Goal: Information Seeking & Learning: Learn about a topic

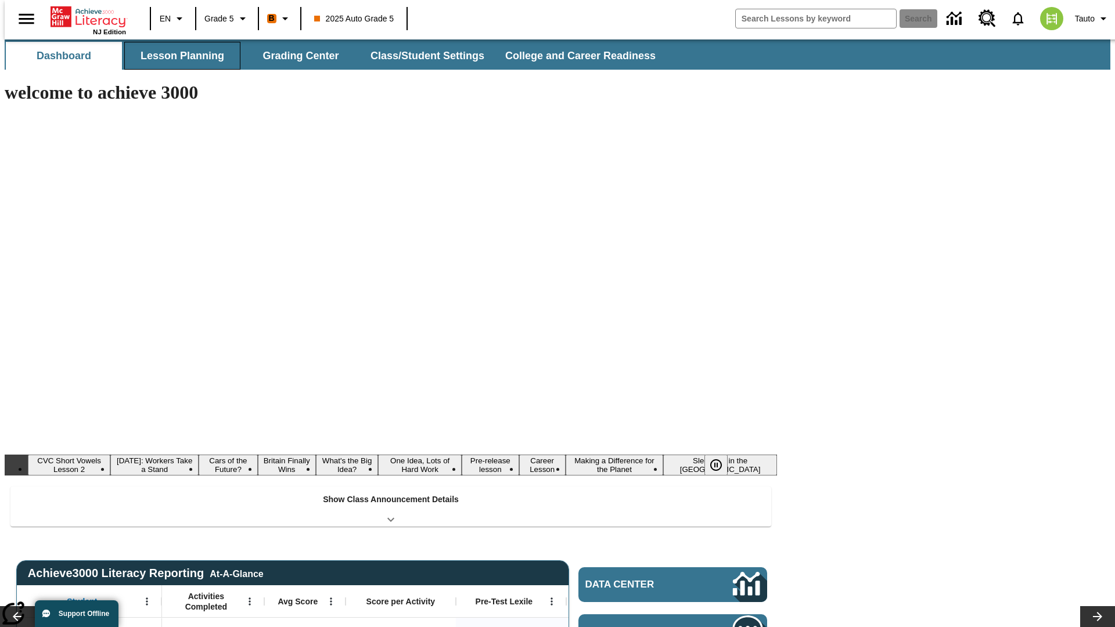
click at [178, 56] on button "Lesson Planning" at bounding box center [182, 56] width 116 height 28
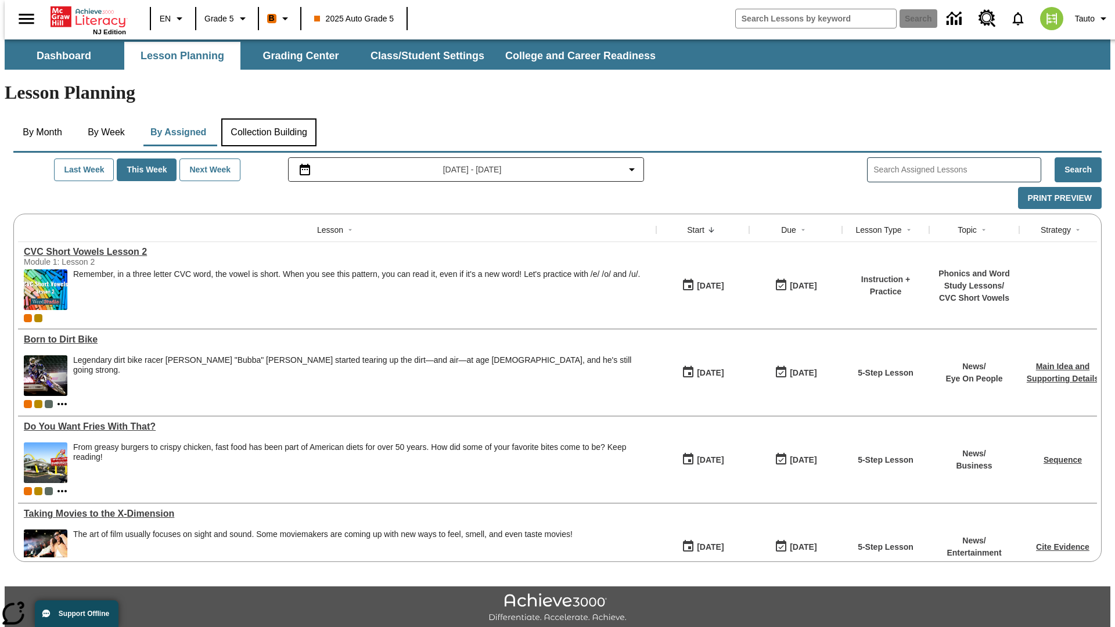
click at [268, 118] on button "Collection Building" at bounding box center [268, 132] width 95 height 28
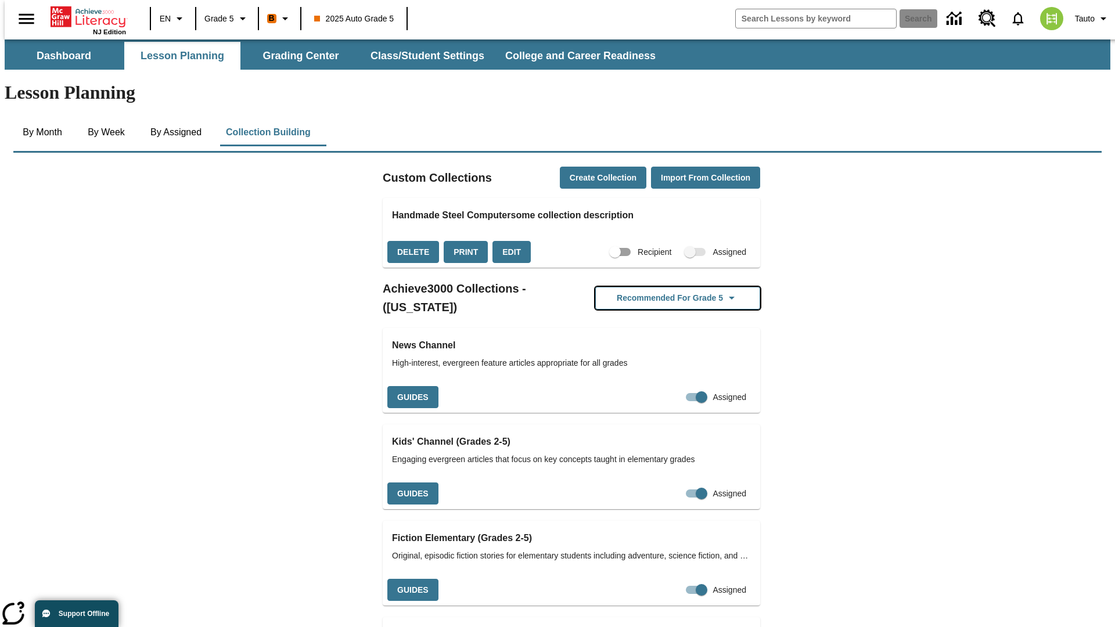
click at [659, 287] on button "Recommended for Grade 5" at bounding box center [677, 298] width 165 height 23
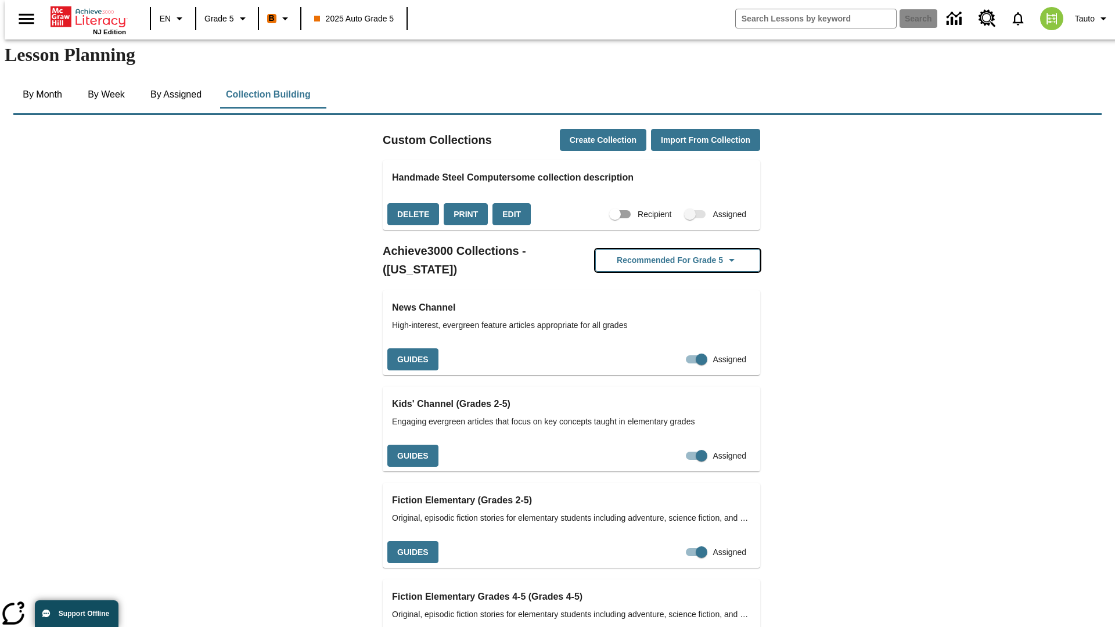
scroll to position [340, 0]
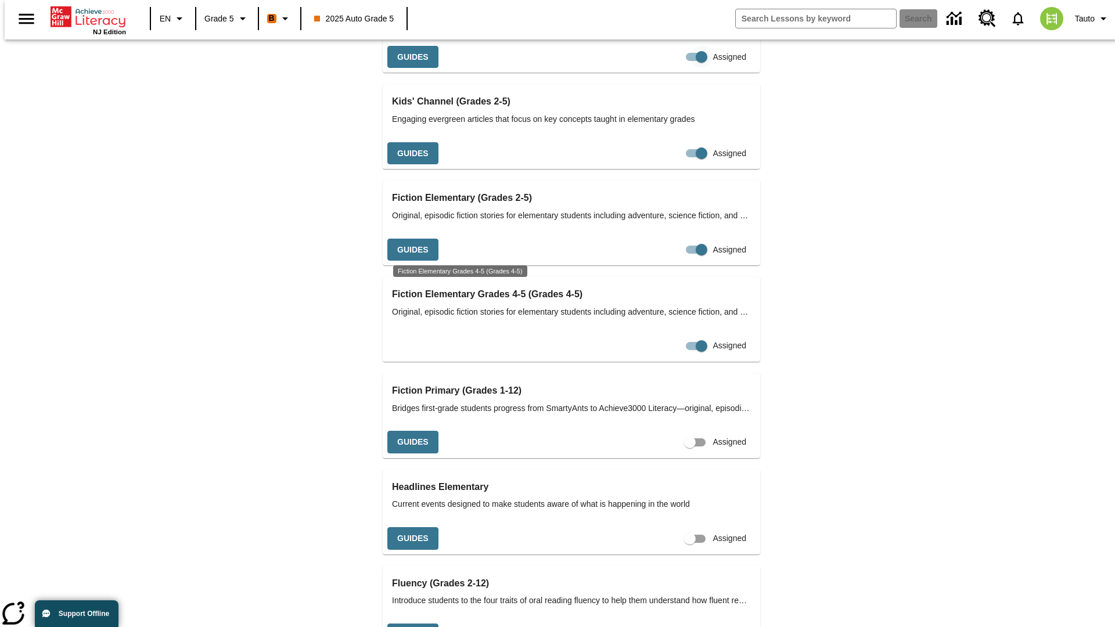
click at [668, 68] on input "Assigned" at bounding box center [701, 57] width 66 height 22
checkbox input "false"
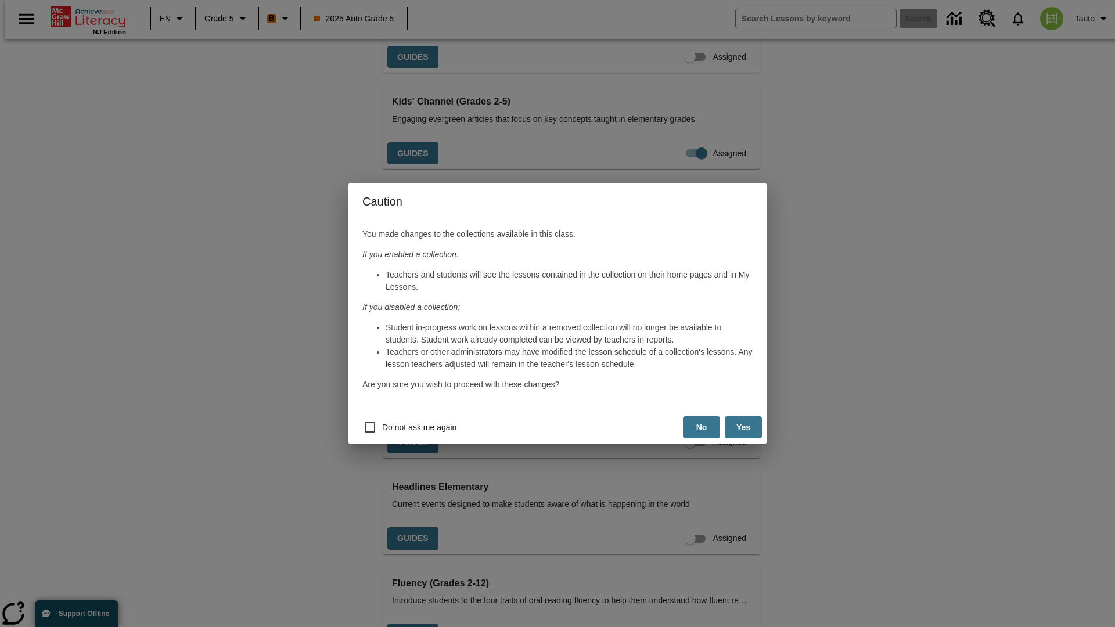
scroll to position [0, 0]
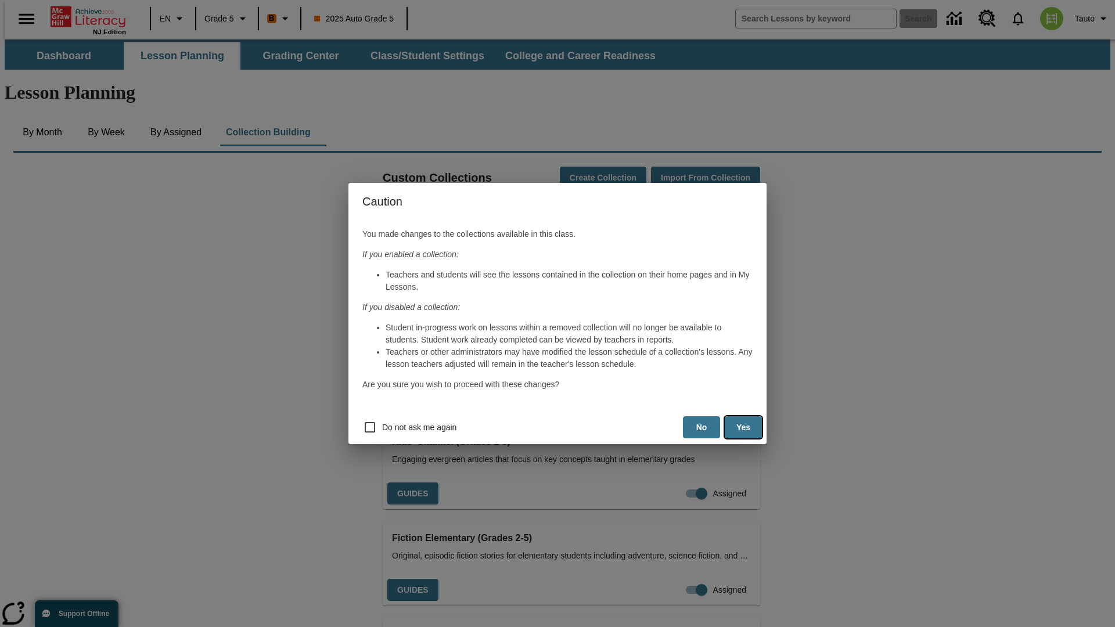
click at [743, 427] on button "Yes" at bounding box center [743, 427] width 37 height 23
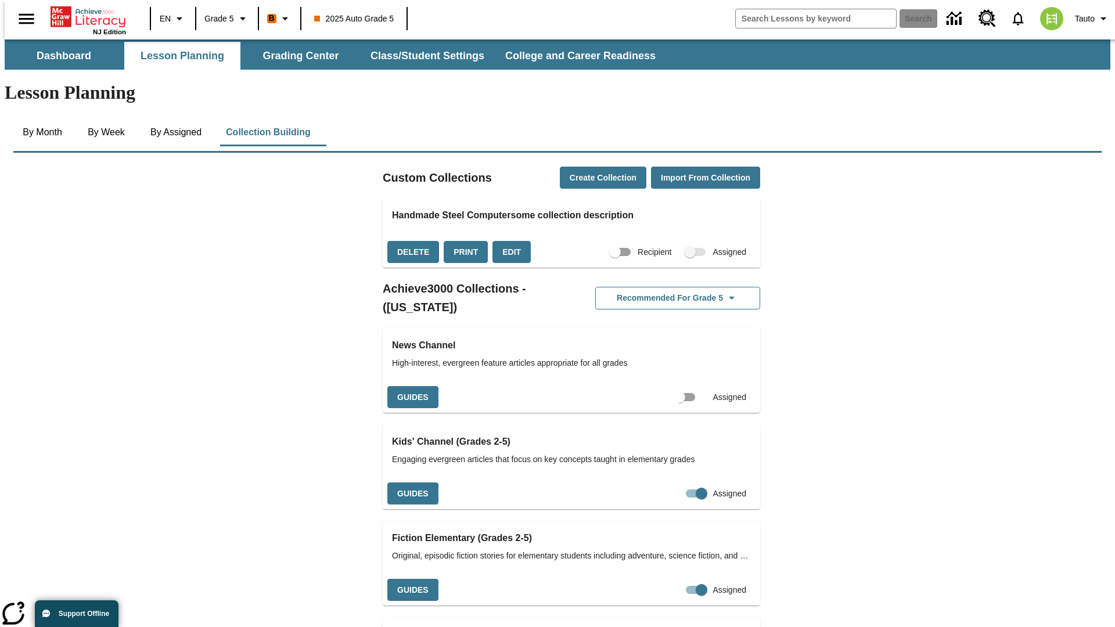
scroll to position [0, 10]
